Goal: Transaction & Acquisition: Purchase product/service

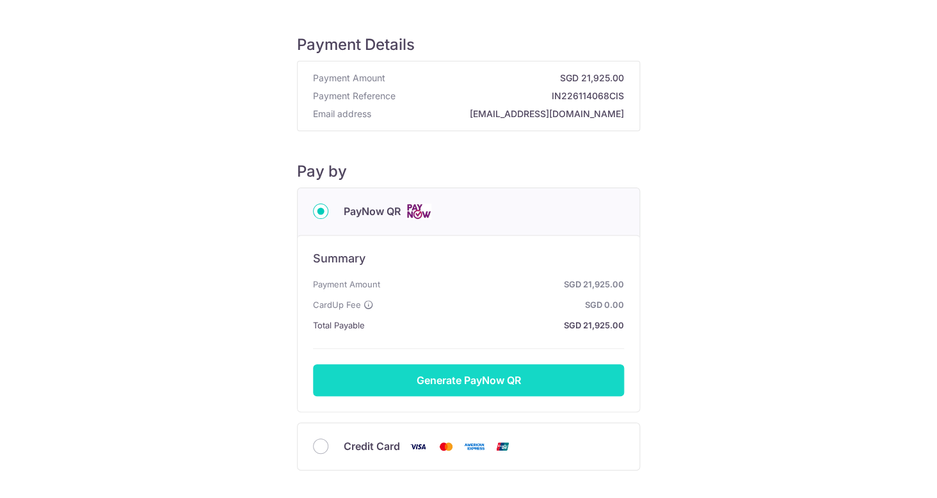
click at [564, 374] on button "Generate PayNow QR" at bounding box center [468, 380] width 311 height 32
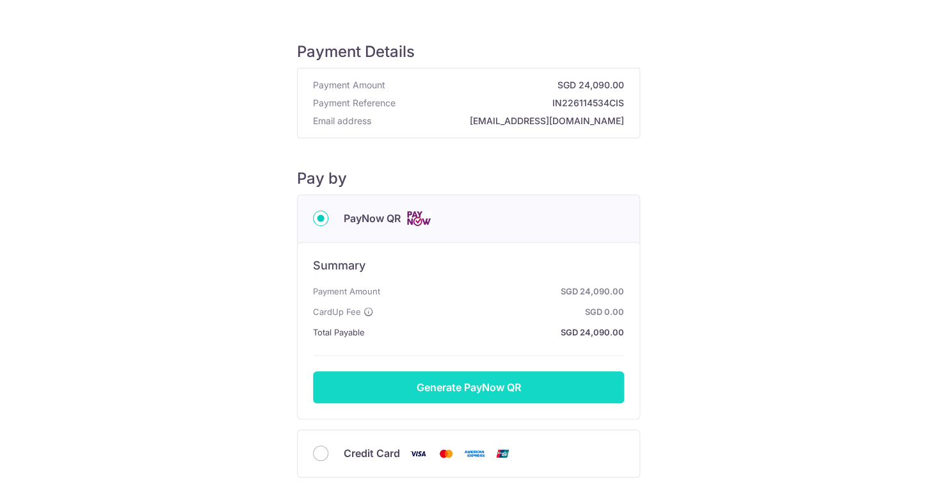
click at [502, 380] on button "Generate PayNow QR" at bounding box center [468, 387] width 311 height 32
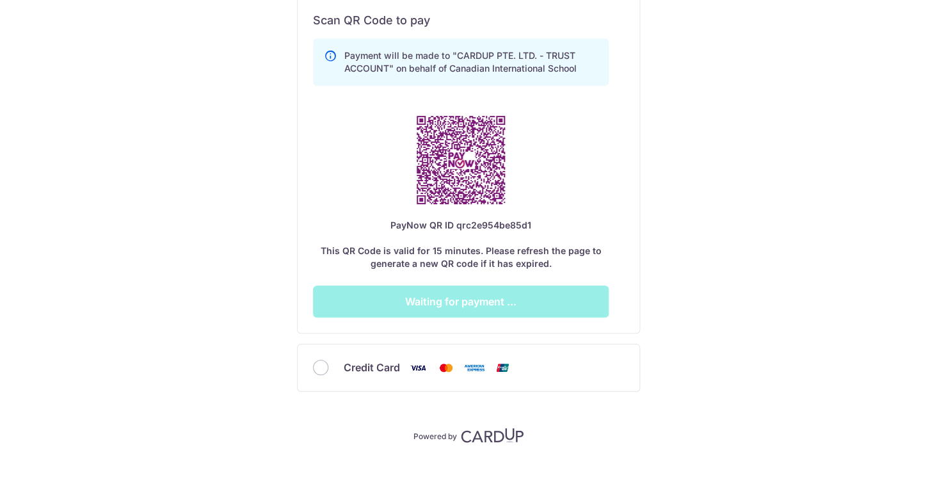
scroll to position [356, 0]
